Goal: Transaction & Acquisition: Purchase product/service

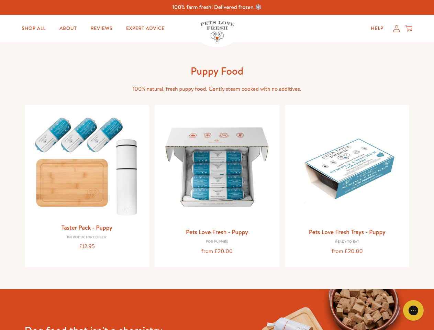
click at [414, 311] on icon "Gorgias live chat" at bounding box center [413, 310] width 7 height 7
